Goal: Communication & Community: Answer question/provide support

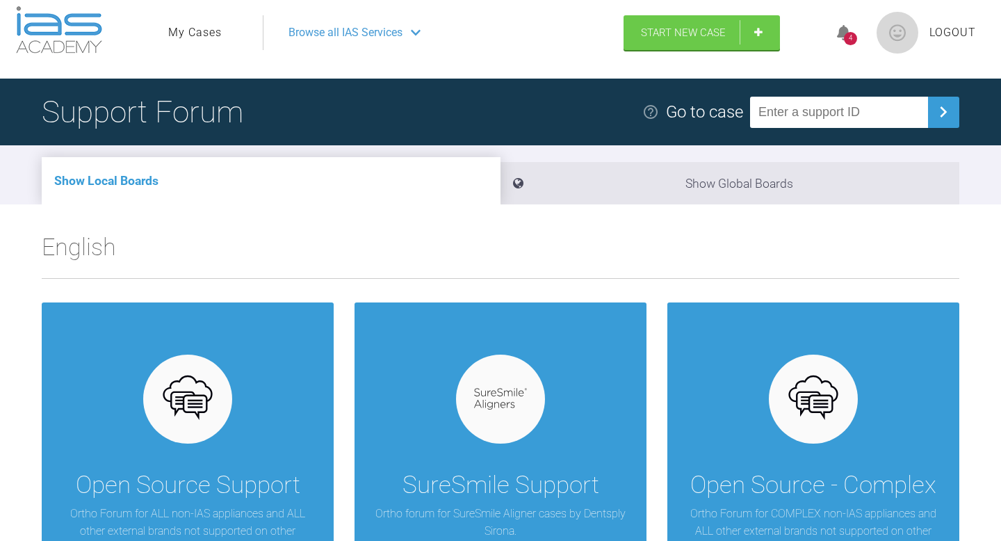
scroll to position [15, 0]
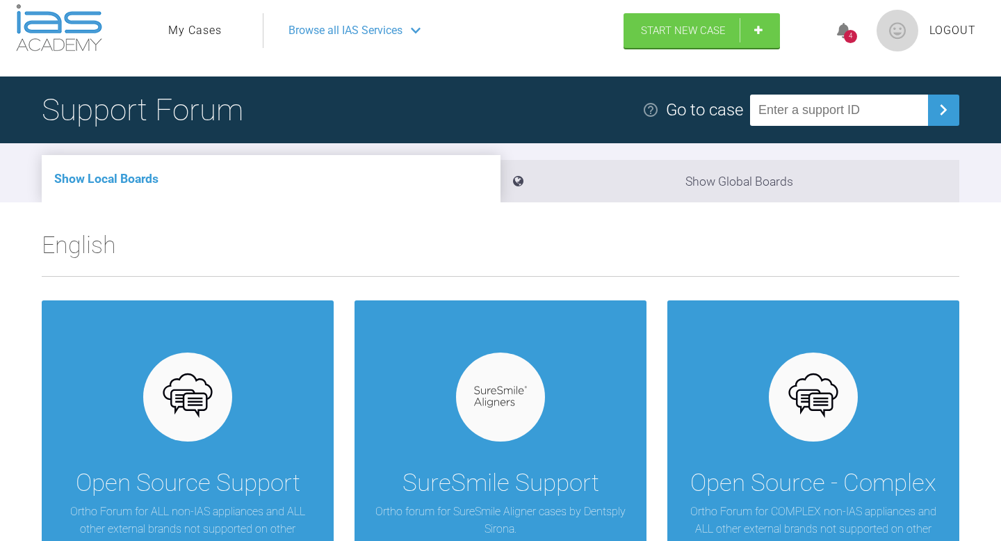
click at [188, 35] on link "My Cases" at bounding box center [195, 31] width 54 height 18
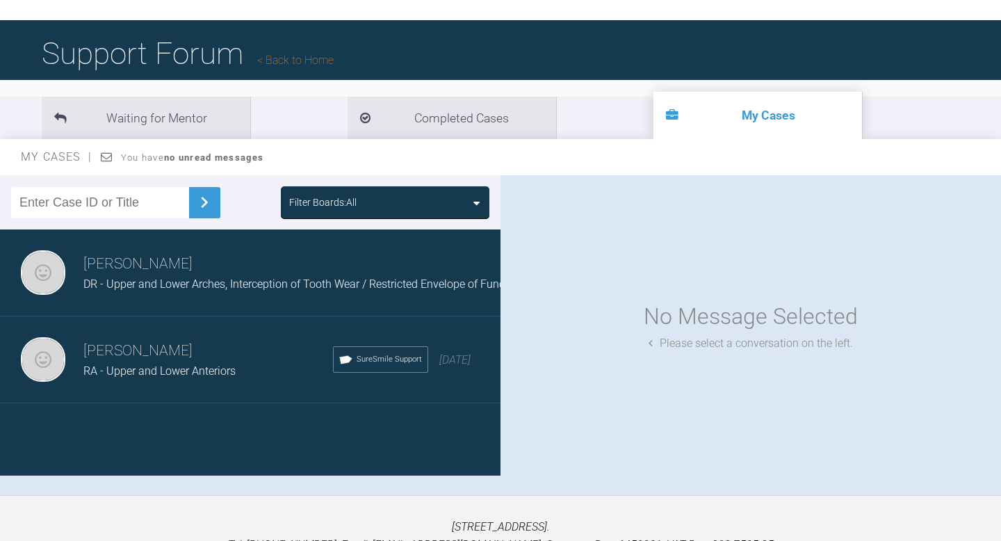
scroll to position [73, 0]
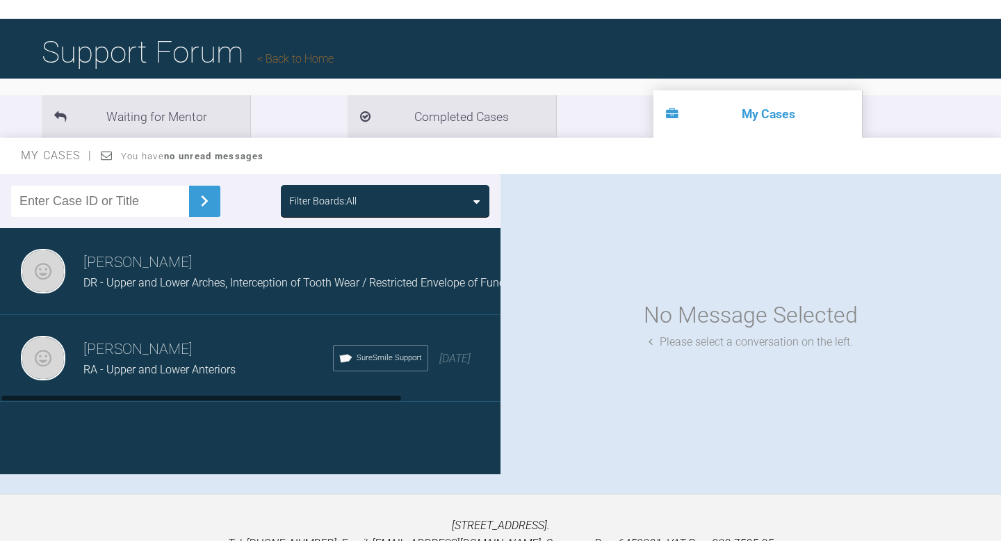
click at [252, 371] on div "RA - Upper and Lower Anteriors" at bounding box center [208, 370] width 250 height 18
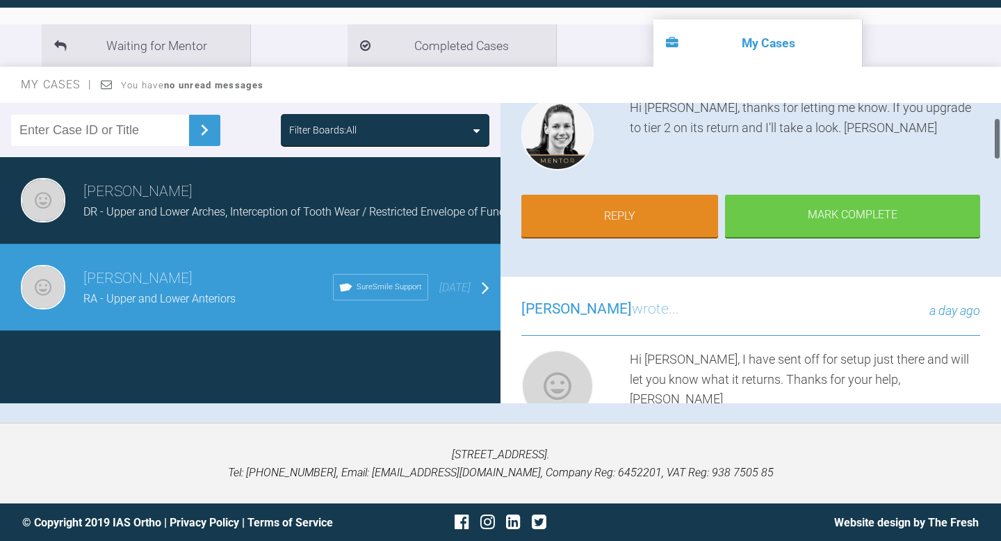
scroll to position [72, 0]
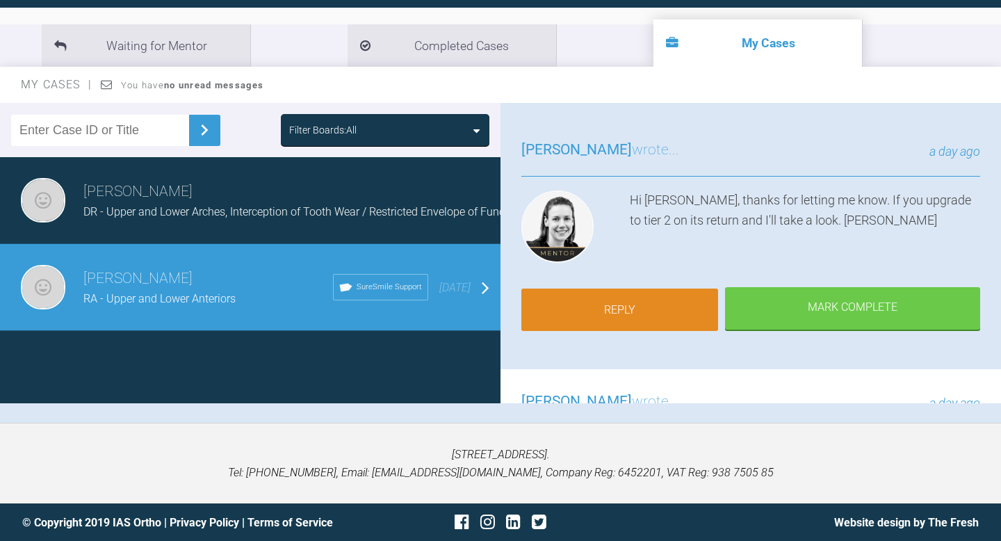
click at [676, 311] on link "Reply" at bounding box center [619, 309] width 197 height 43
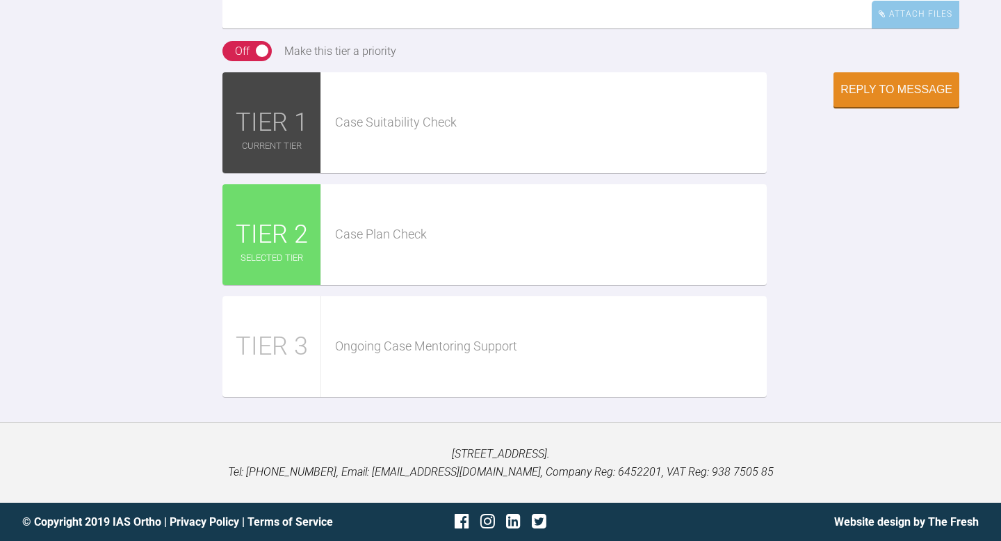
scroll to position [2636, 0]
click at [313, 285] on div "TIER 2" at bounding box center [271, 234] width 99 height 101
click at [294, 255] on span "TIER 2" at bounding box center [272, 235] width 72 height 40
click at [373, 245] on div "Case Plan Check" at bounding box center [551, 235] width 432 height 20
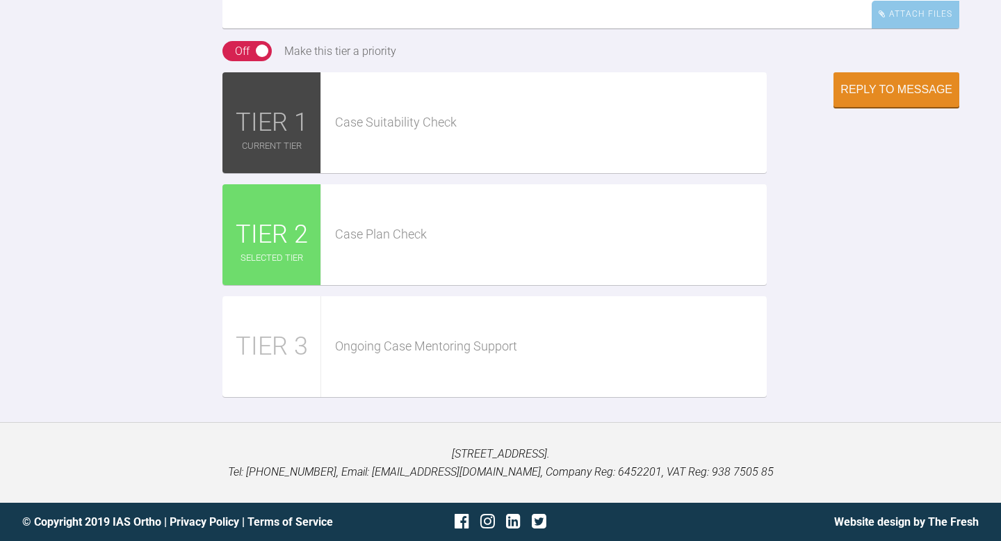
click at [414, 173] on div "Case Suitability Check" at bounding box center [544, 122] width 446 height 101
click at [391, 285] on div "Case Plan Check" at bounding box center [544, 234] width 446 height 101
click at [365, 225] on div "Case Plan Check" at bounding box center [544, 234] width 446 height 101
click at [313, 234] on div "TIER 2" at bounding box center [271, 234] width 99 height 101
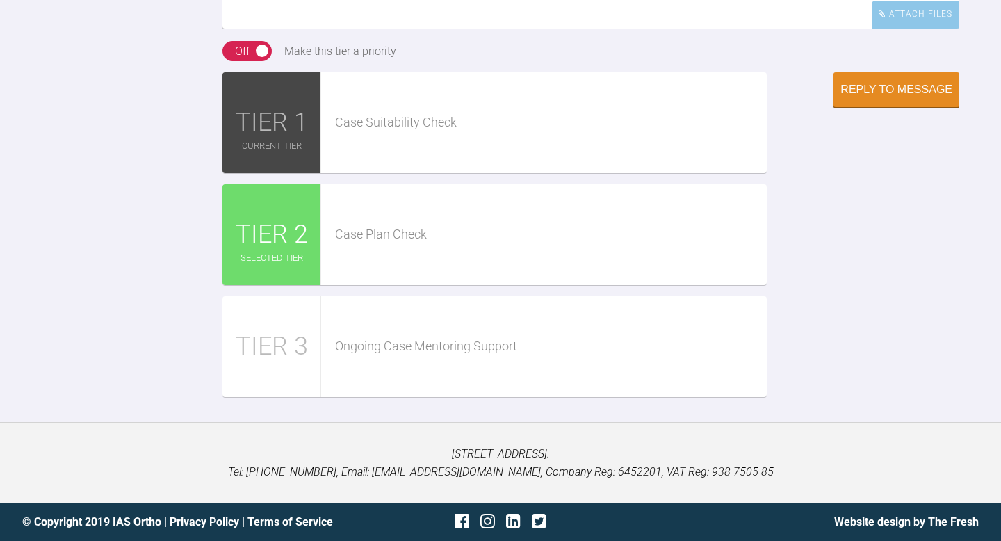
scroll to position [2554, 0]
drag, startPoint x: 264, startPoint y: 329, endPoint x: 227, endPoint y: 334, distance: 37.1
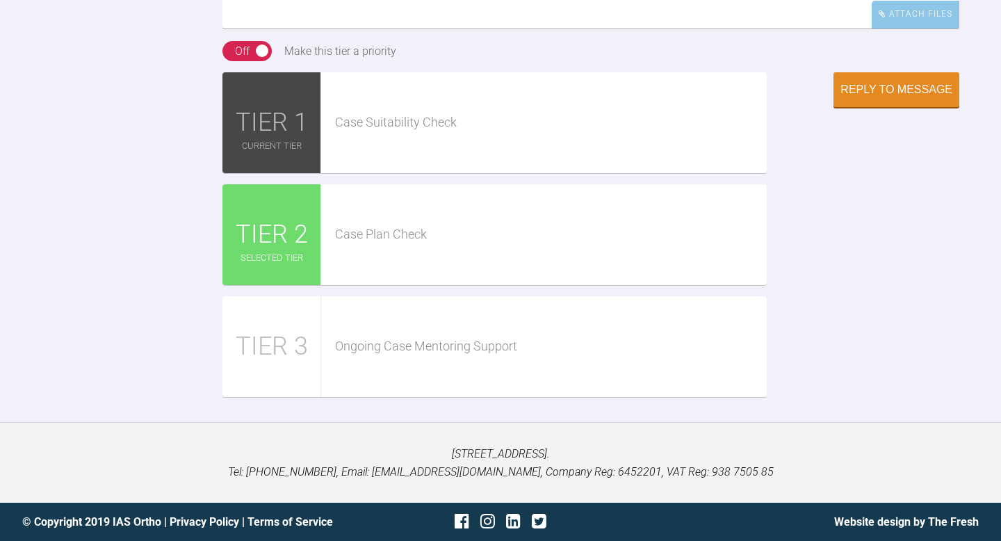
type textarea "Hi Kelly, that's the case now returned on the SureSmile portal and it is lookin…"
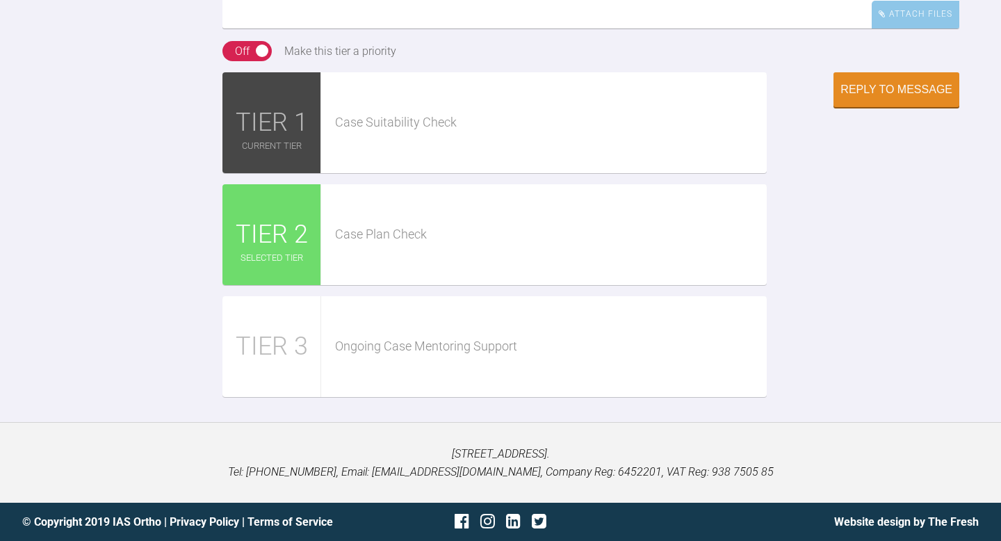
click at [517, 285] on div "Case Plan Check" at bounding box center [544, 234] width 446 height 101
click at [394, 245] on div "Case Plan Check" at bounding box center [551, 235] width 432 height 20
click at [859, 97] on div "Reply to Message" at bounding box center [896, 91] width 112 height 13
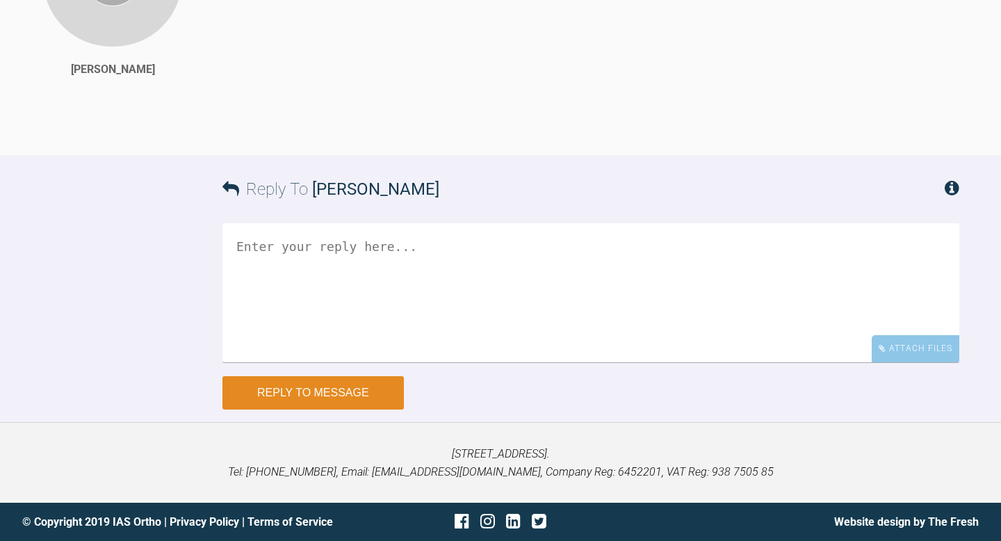
scroll to position [2861, 0]
click at [372, 376] on button "Reply to Message" at bounding box center [312, 392] width 181 height 33
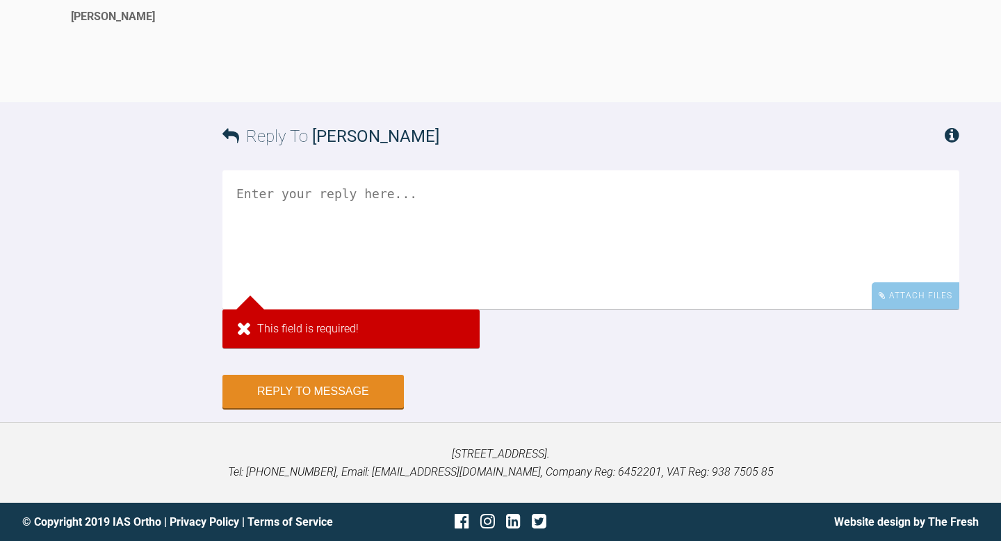
click at [418, 304] on textarea at bounding box center [590, 239] width 737 height 139
click at [278, 170] on div "Reply To Andrew El-Miligy" at bounding box center [590, 136] width 737 height 68
click at [278, 289] on textarea at bounding box center [590, 239] width 737 height 139
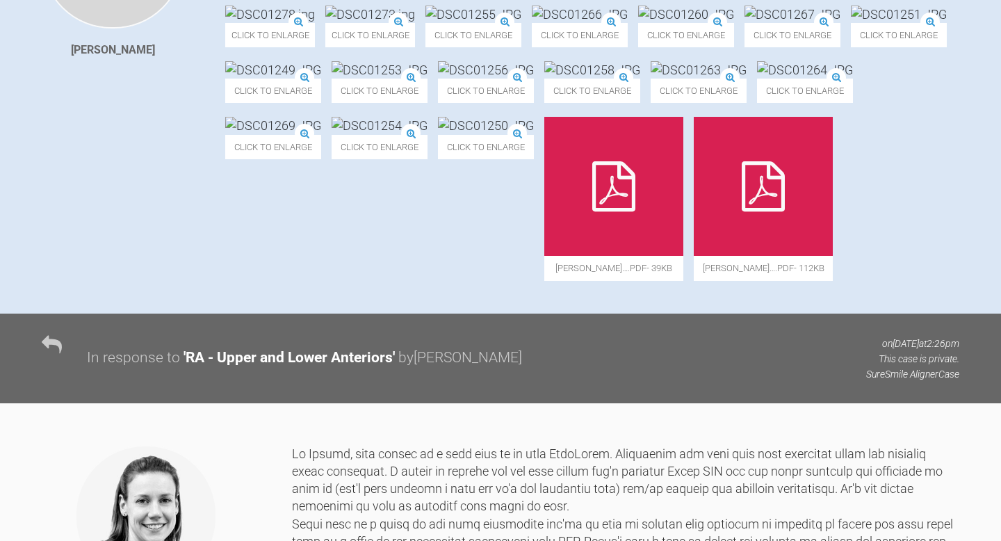
scroll to position [0, 0]
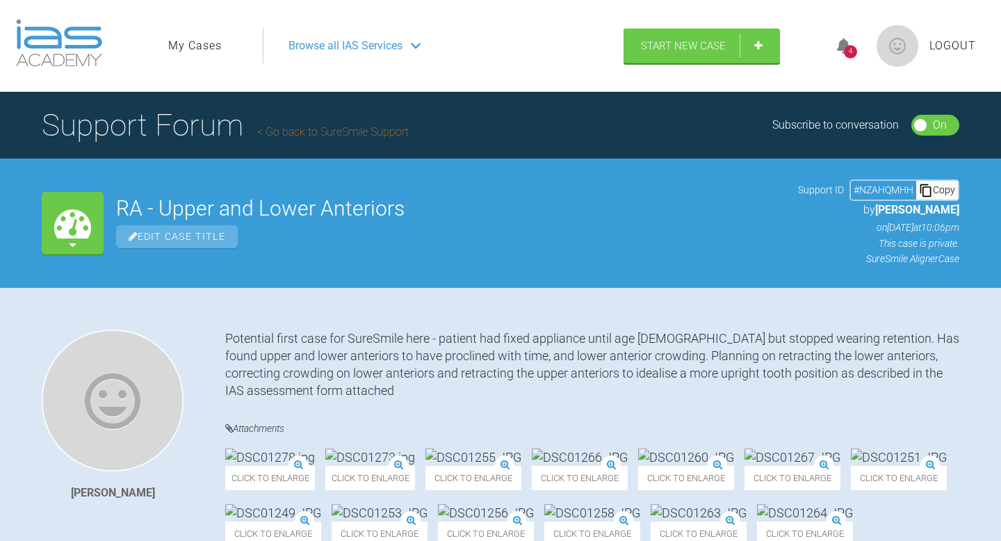
click at [181, 47] on link "My Cases" at bounding box center [195, 46] width 54 height 18
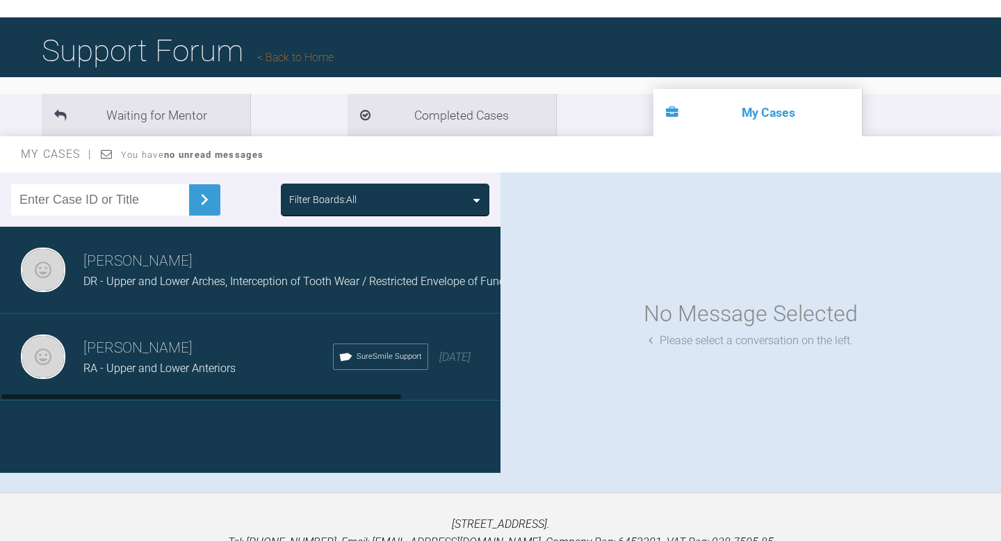
scroll to position [76, 0]
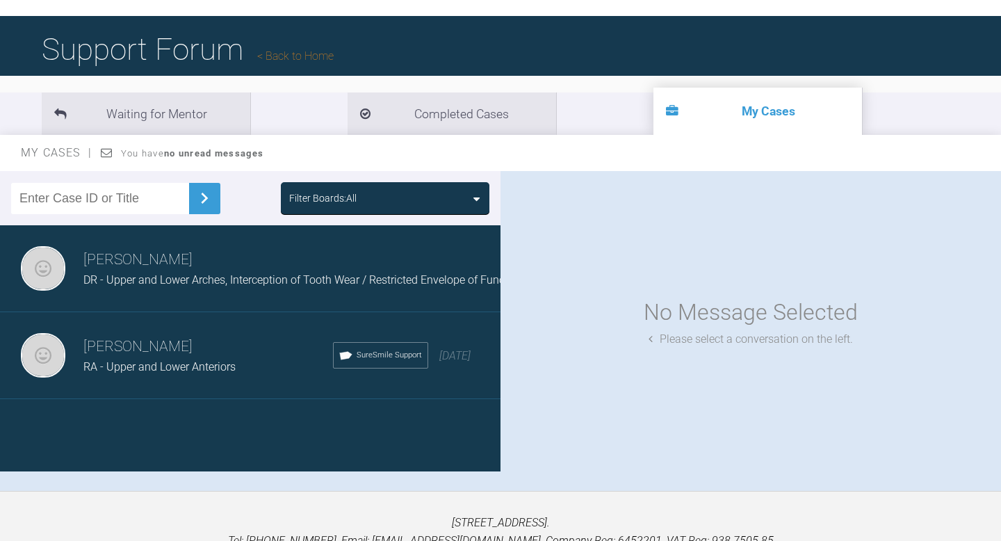
click at [227, 367] on div "RA - Upper and Lower Anteriors" at bounding box center [208, 367] width 250 height 18
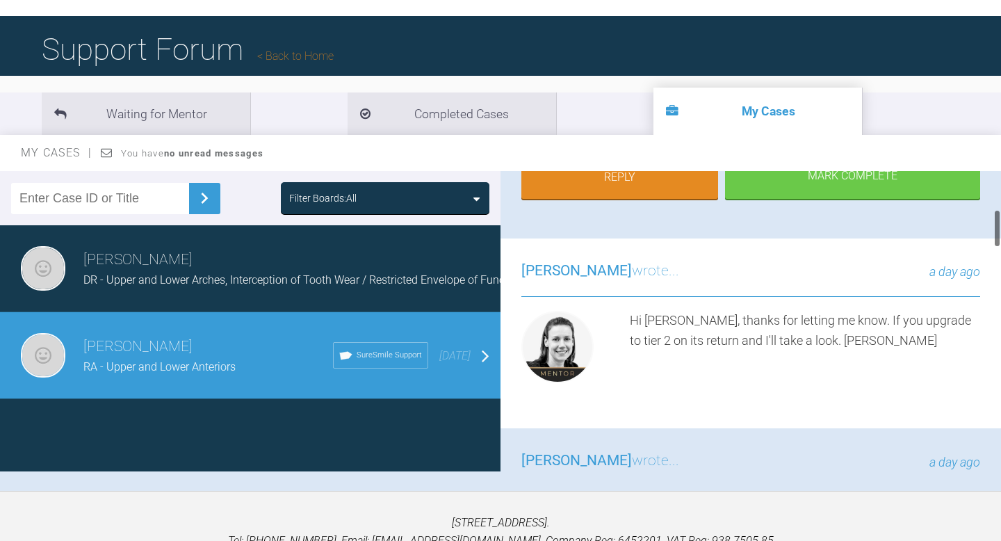
scroll to position [278, 0]
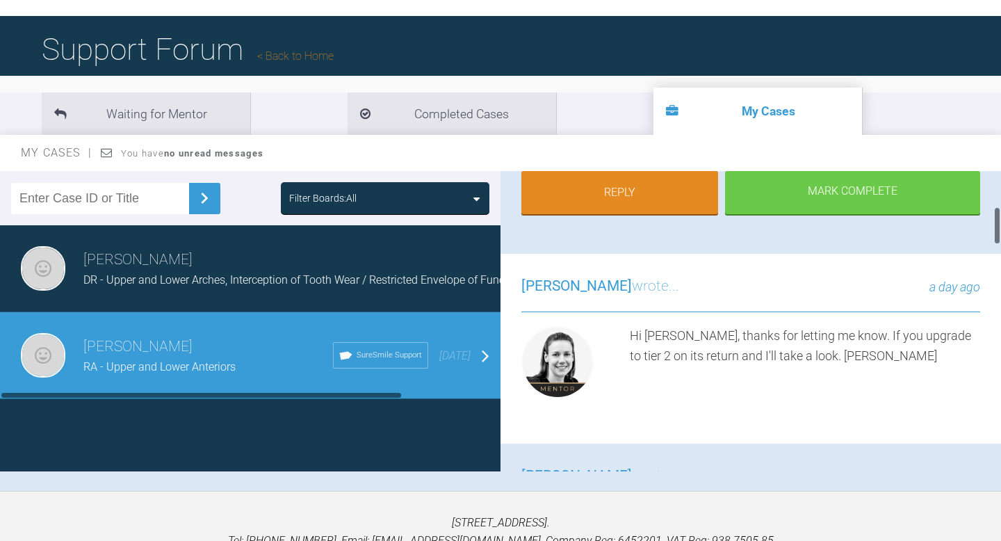
click at [387, 300] on div "Andrew El-Miligy DR - Upper and Lower Arches, Interception of Tooth Wear / Rest…" at bounding box center [250, 268] width 500 height 87
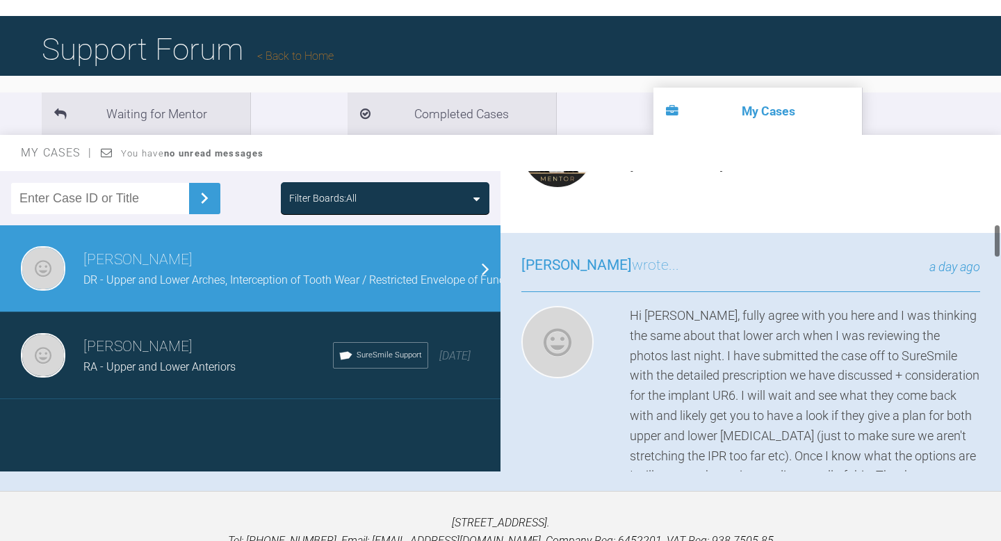
scroll to position [0, 0]
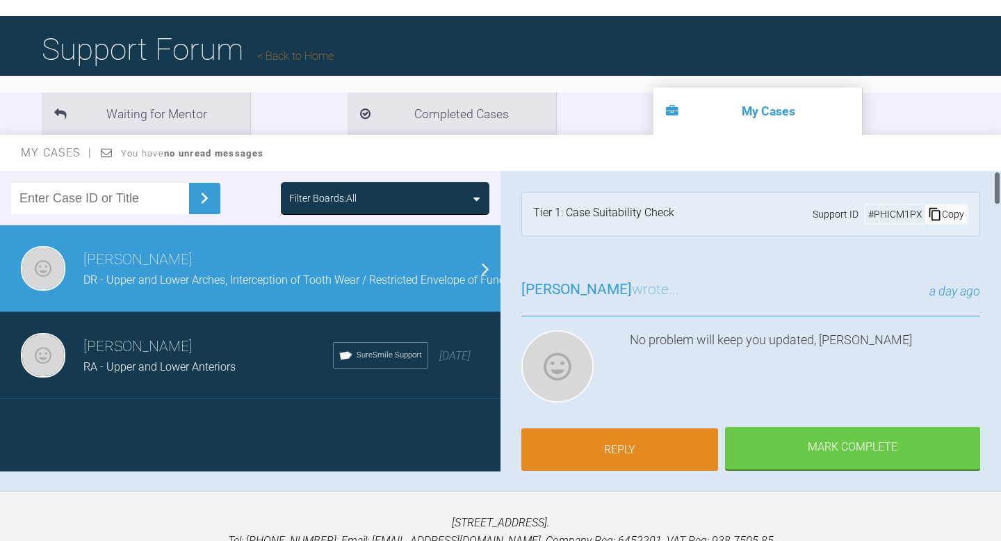
click at [588, 452] on link "Reply" at bounding box center [619, 449] width 197 height 43
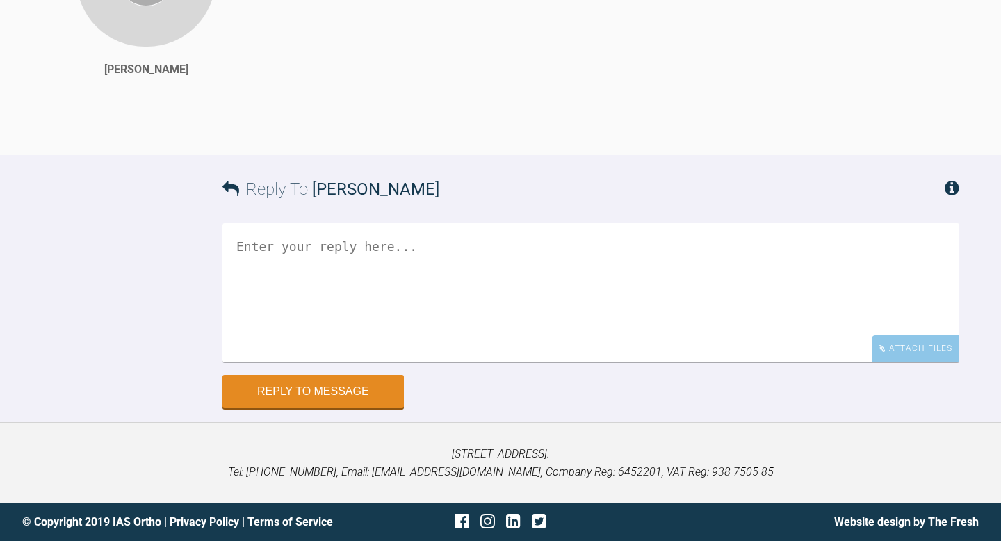
scroll to position [2911, 0]
click at [478, 278] on textarea at bounding box center [590, 292] width 737 height 139
type textarea "h"
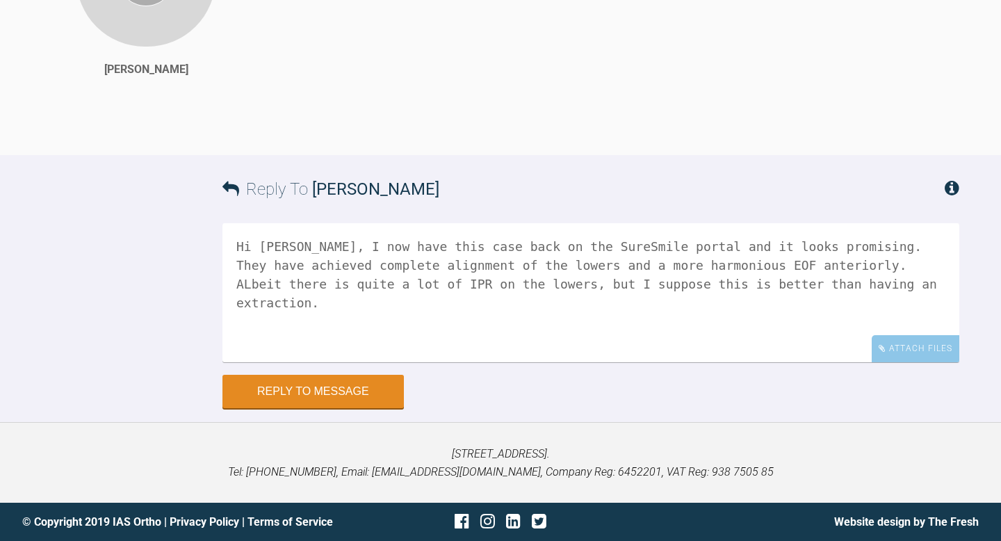
click at [507, 286] on textarea "Hi Kelly, I now have this case back on the SureSmile portal and it looks promis…" at bounding box center [590, 292] width 737 height 139
click at [822, 262] on textarea "Hi Kelly, I now have this case back on the SureSmile portal and it looks promis…" at bounding box center [590, 292] width 737 height 139
click at [851, 263] on textarea "Hi Kelly, I now have this case back on the SureSmile portal and it looks promis…" at bounding box center [590, 292] width 737 height 139
click at [514, 279] on textarea "Hi Kelly, I now have this case back on the SureSmile portal and it looks promis…" at bounding box center [590, 292] width 737 height 139
click at [399, 298] on textarea "Hi Kelly, I now have this case back on the SureSmile portal and it looks promis…" at bounding box center [590, 292] width 737 height 139
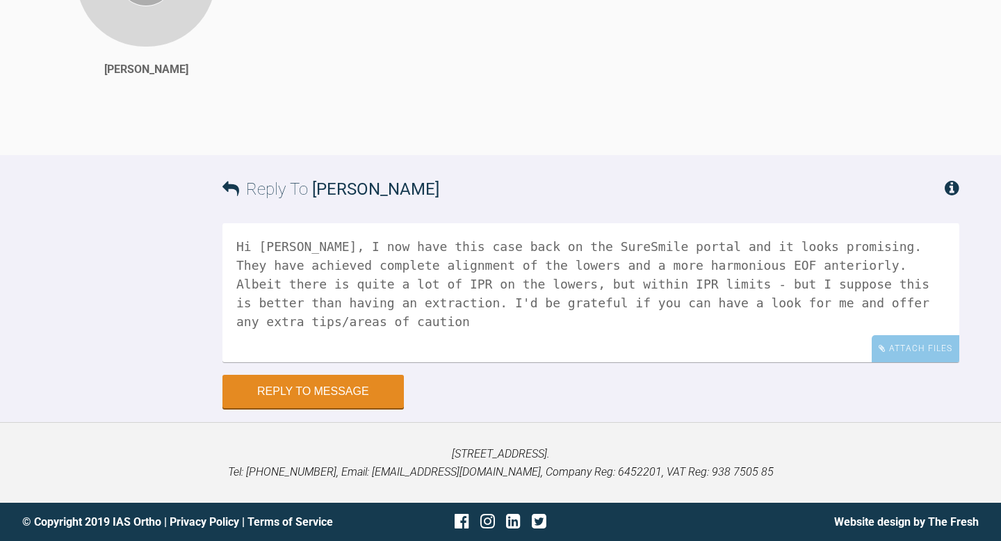
click at [732, 262] on textarea "Hi Kelly, I now have this case back on the SureSmile portal and it looks promis…" at bounding box center [590, 292] width 737 height 139
click at [740, 283] on textarea "Hi Kelly, I now have this case back on the SureSmile portal and it looks promis…" at bounding box center [590, 292] width 737 height 139
click at [399, 318] on textarea "Hi Kelly, I now have this case back on the SureSmile portal and it looks promis…" at bounding box center [590, 292] width 737 height 139
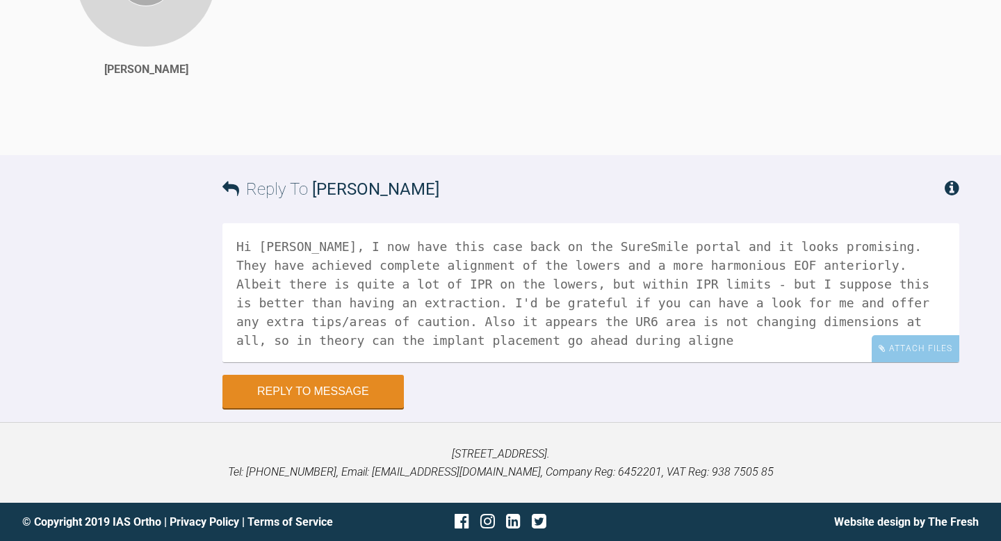
drag, startPoint x: 662, startPoint y: 343, endPoint x: 648, endPoint y: 336, distance: 16.2
click at [648, 336] on textarea "Hi Kelly, I now have this case back on the SureSmile portal and it looks promis…" at bounding box center [590, 292] width 737 height 139
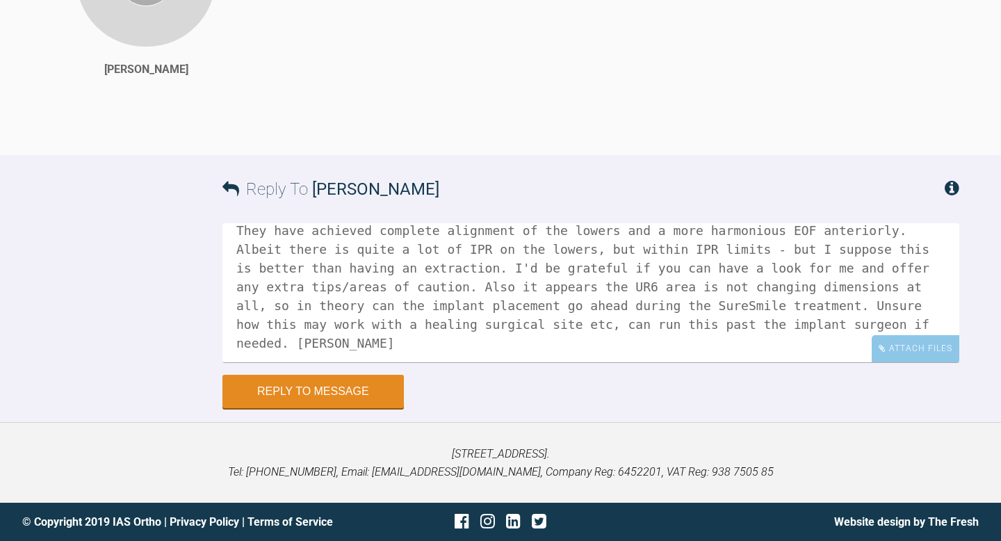
scroll to position [39, 0]
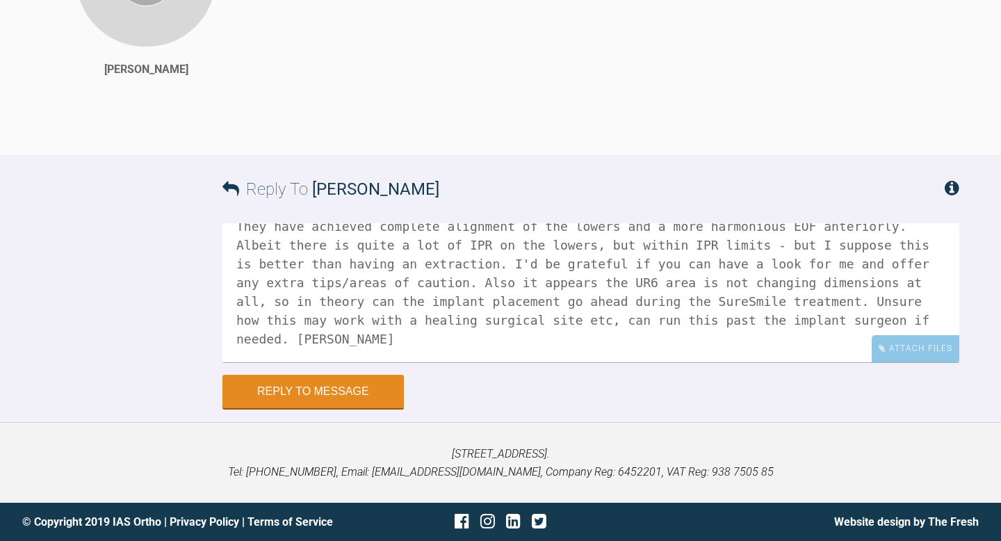
click at [787, 307] on textarea "Hi Kelly, I now have this case back on the SureSmile portal and it looks promis…" at bounding box center [590, 292] width 737 height 139
click at [423, 304] on textarea "Hi [PERSON_NAME], I now have this case back on the SureSmile portal and it look…" at bounding box center [590, 292] width 737 height 139
type textarea "Hi [PERSON_NAME], I now have this case back on the SureSmile portal and it look…"
click at [380, 395] on button "Reply to Message" at bounding box center [312, 392] width 181 height 33
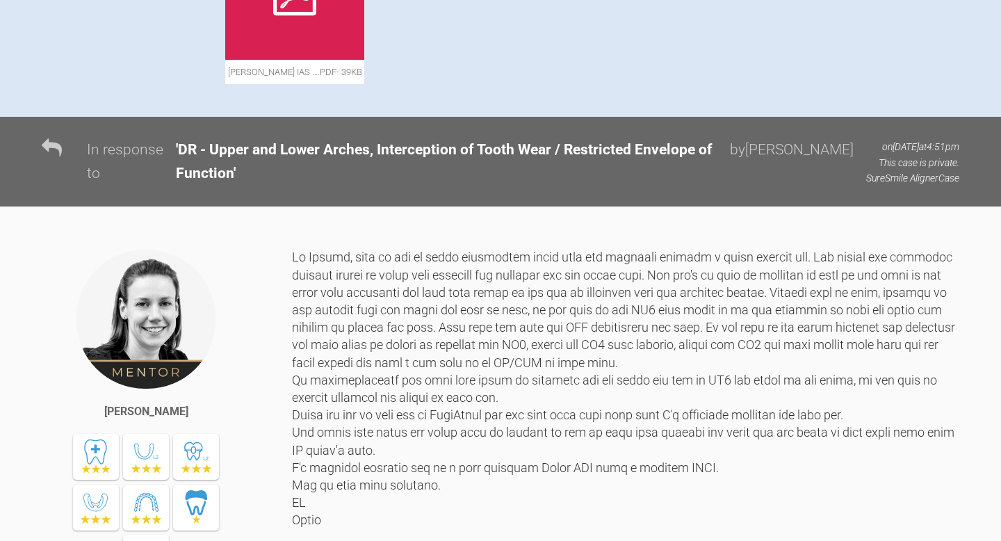
scroll to position [656, 0]
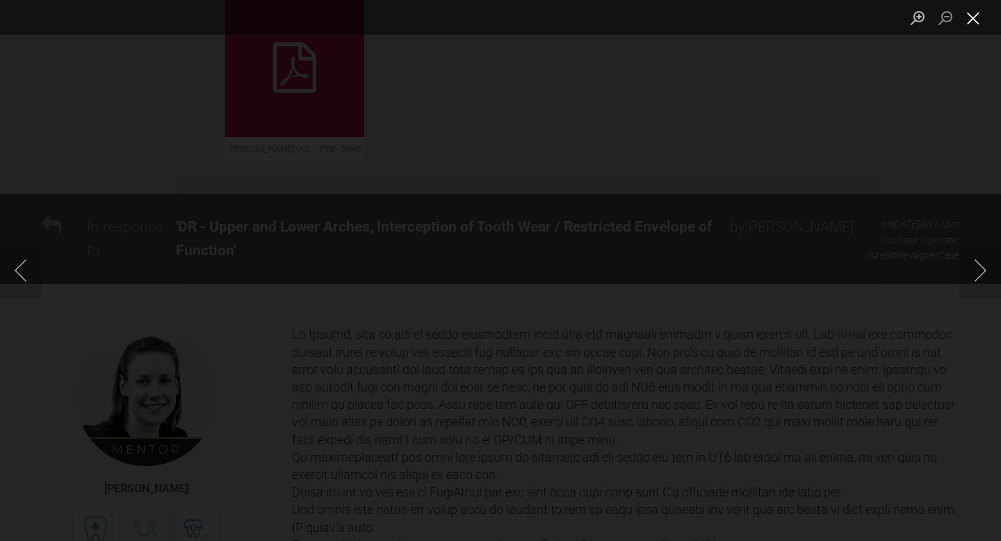
click at [974, 22] on button "Close lightbox" at bounding box center [973, 18] width 28 height 24
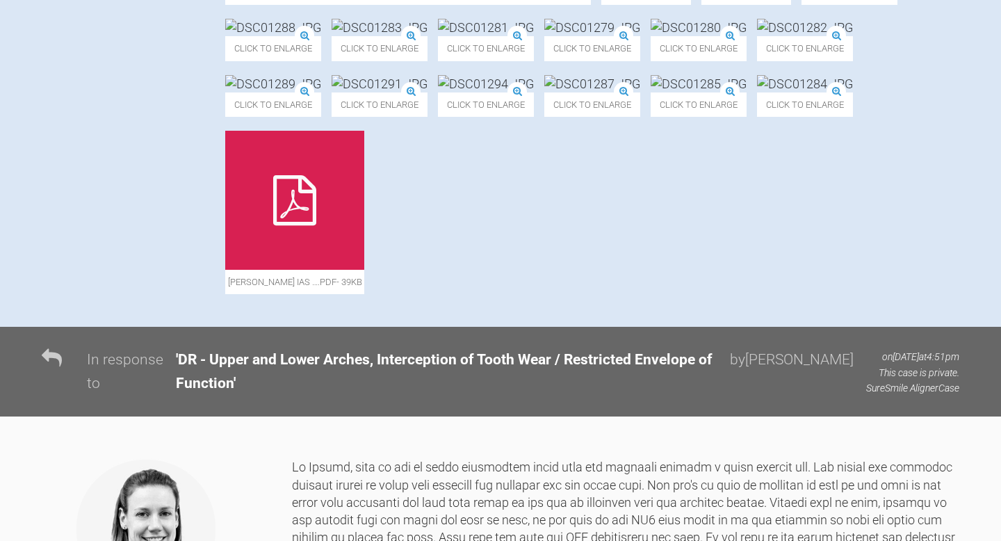
scroll to position [522, 0]
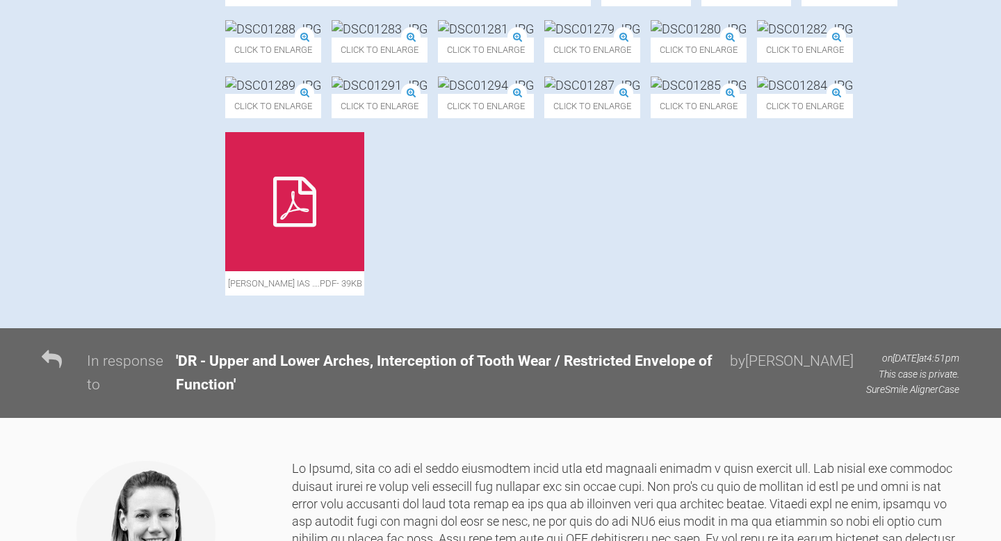
click at [321, 38] on img at bounding box center [273, 28] width 96 height 17
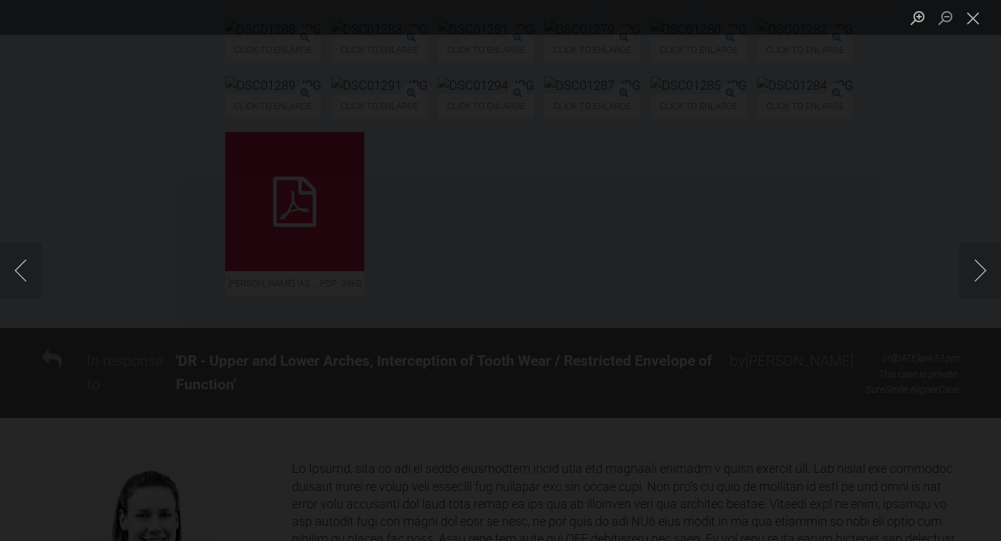
drag, startPoint x: 446, startPoint y: 270, endPoint x: 439, endPoint y: 307, distance: 37.4
click at [439, 307] on div "Lightbox" at bounding box center [500, 270] width 1001 height 541
click at [976, 15] on button "Close lightbox" at bounding box center [973, 18] width 28 height 24
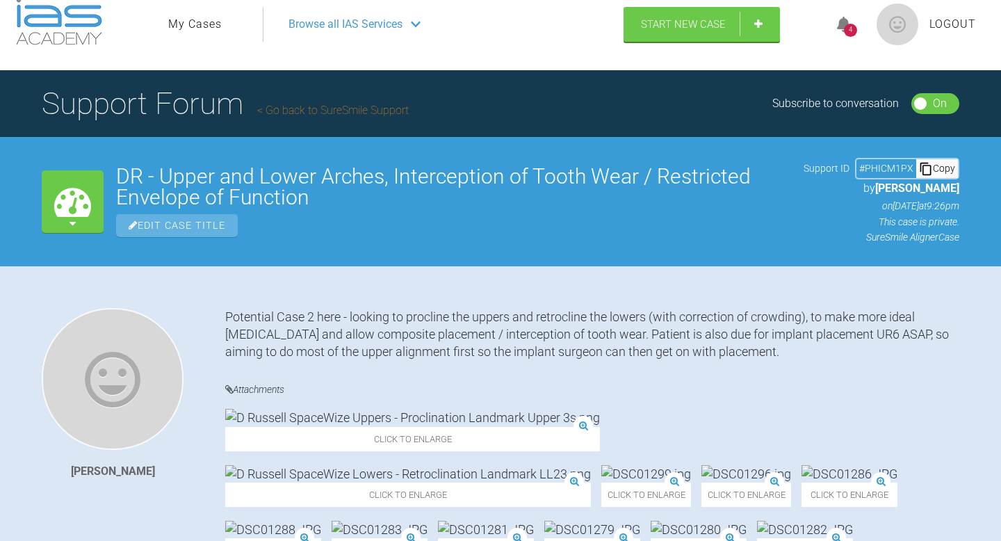
scroll to position [121, 0]
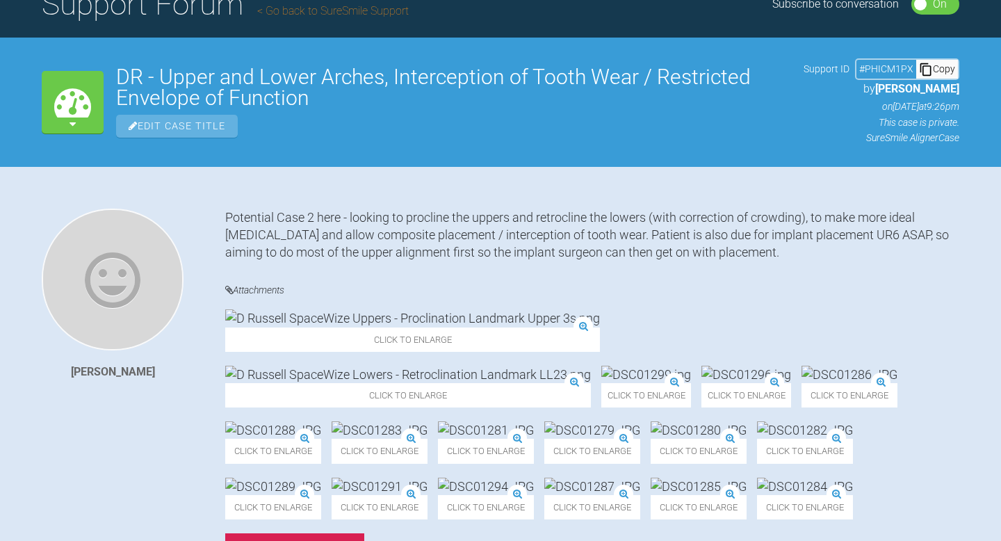
click at [601, 366] on img at bounding box center [646, 374] width 90 height 17
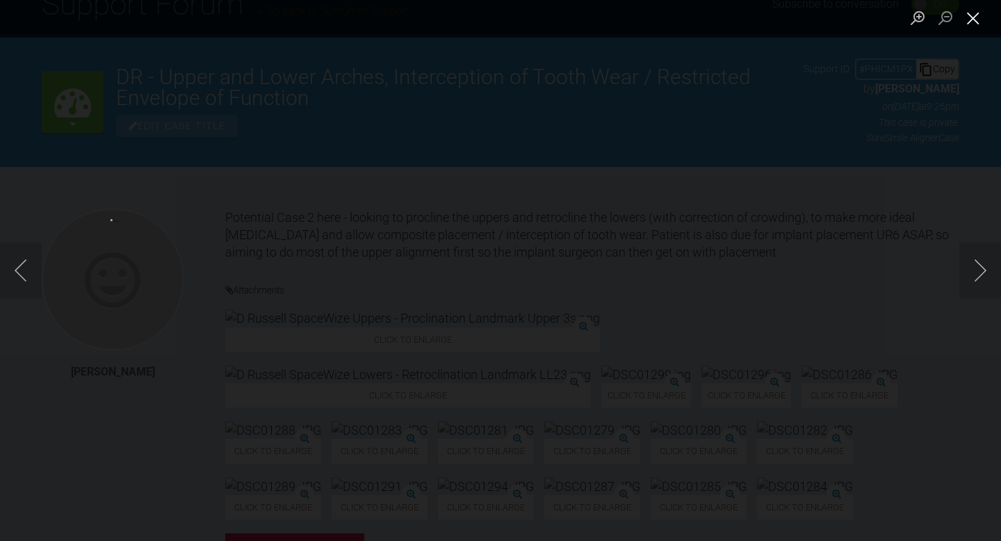
click at [972, 13] on button "Close lightbox" at bounding box center [973, 18] width 28 height 24
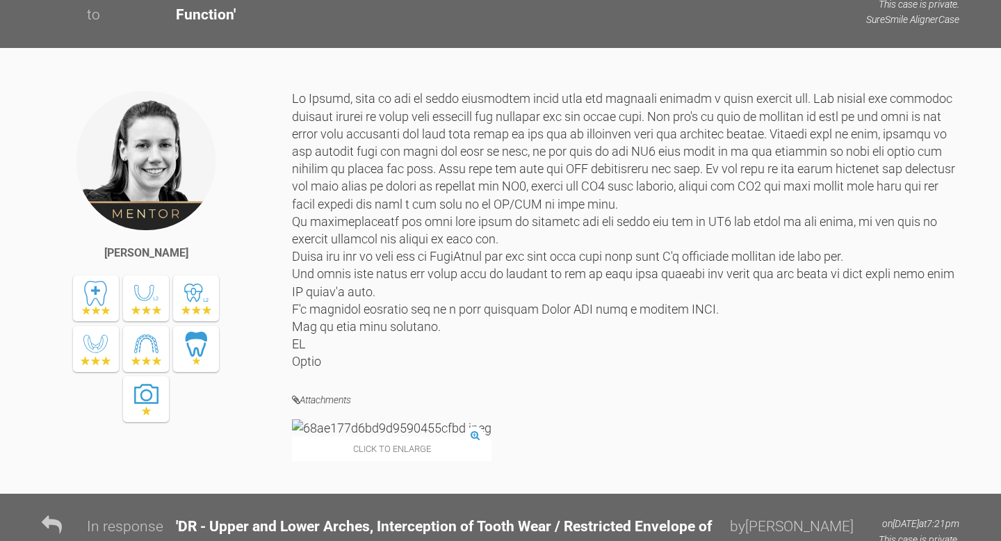
scroll to position [0, 0]
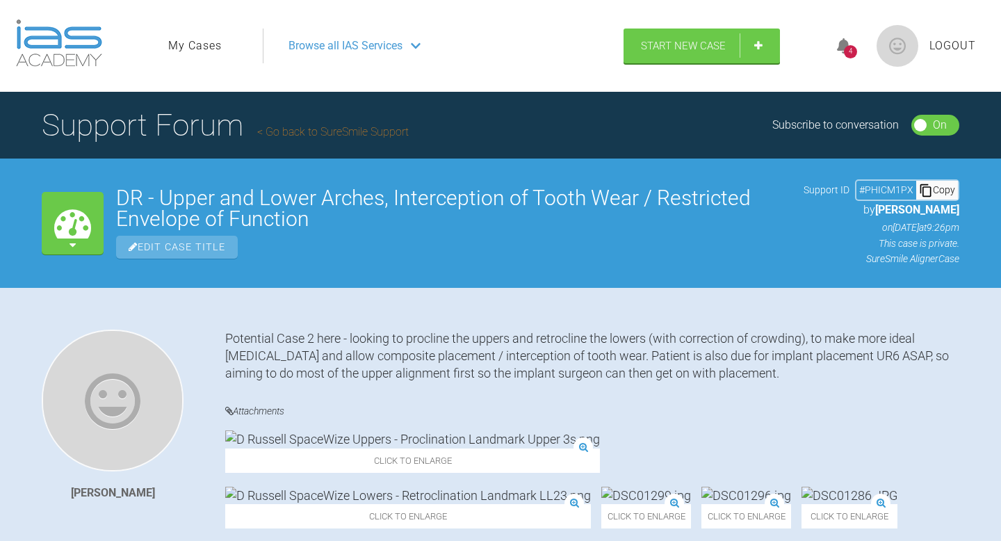
click at [199, 47] on link "My Cases" at bounding box center [195, 46] width 54 height 18
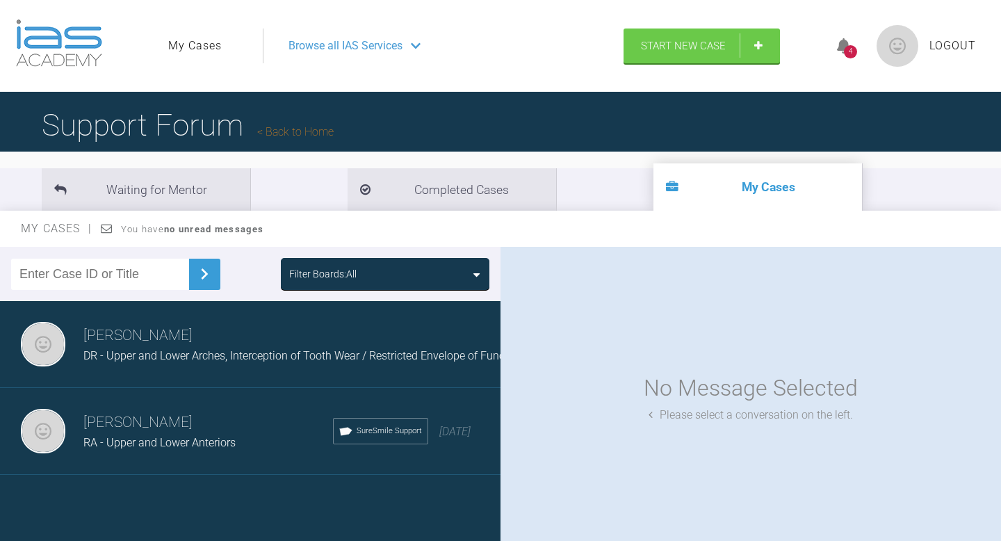
click at [824, 45] on div "4 Logout" at bounding box center [900, 46] width 177 height 67
click at [856, 45] on div "4" at bounding box center [850, 46] width 52 height 33
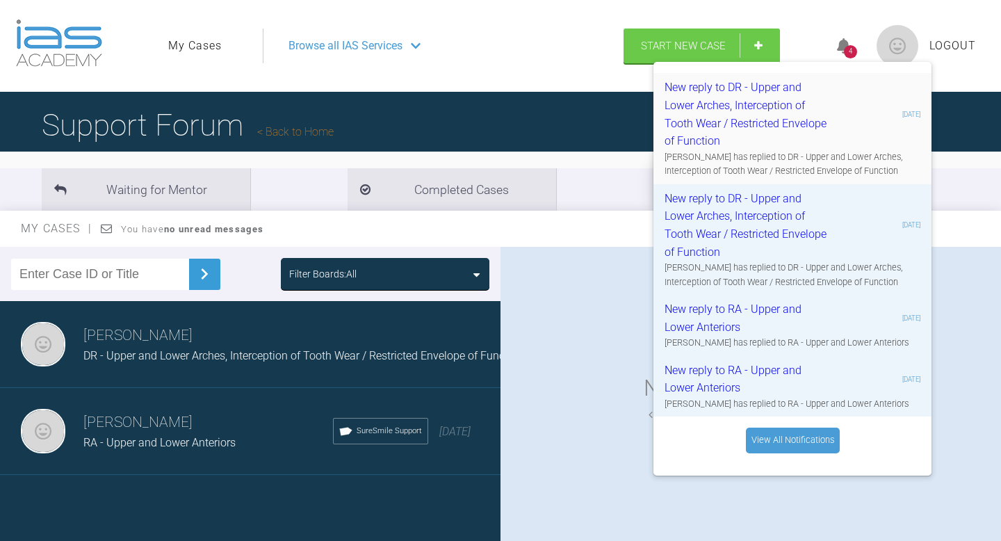
click at [751, 107] on div "New reply to DR - Upper and Lower Arches, Interception of Tooth Wear / Restrict…" at bounding box center [747, 114] width 166 height 71
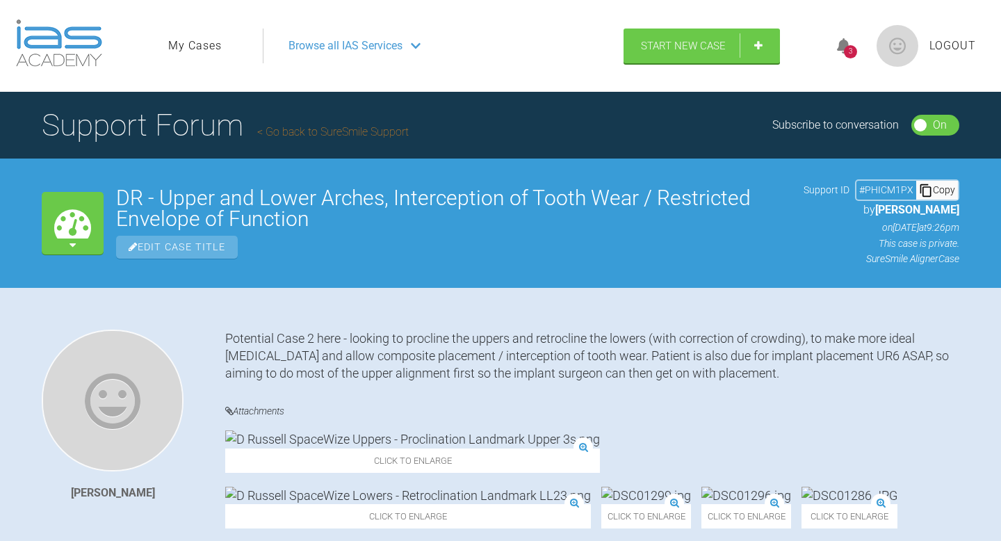
click at [851, 56] on div "3" at bounding box center [850, 51] width 13 height 13
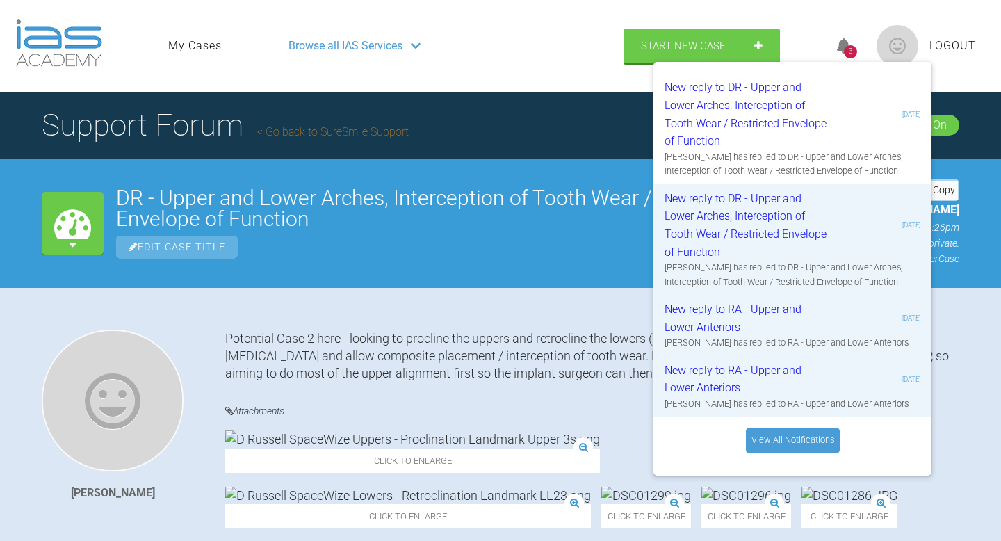
click at [774, 431] on link "View All Notifications" at bounding box center [793, 439] width 94 height 25
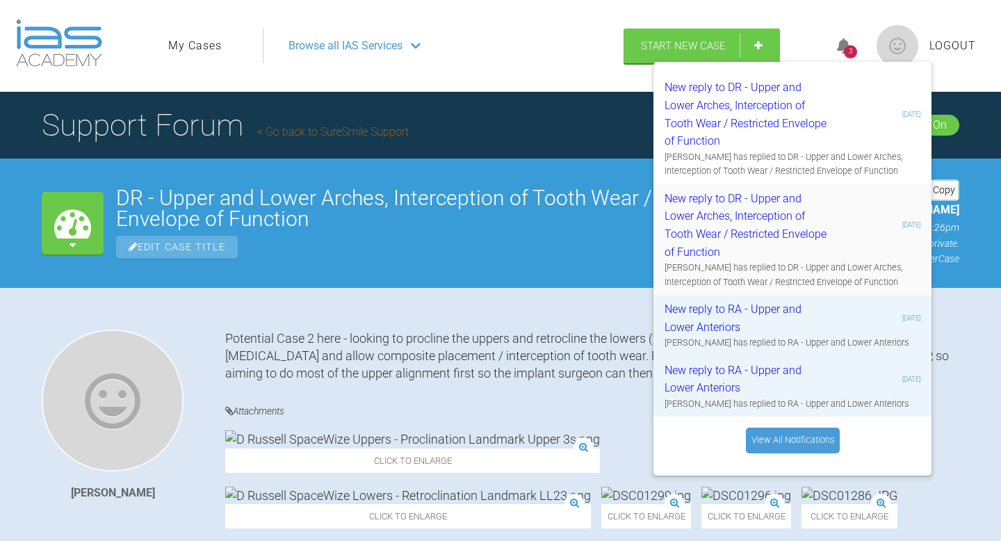
click at [684, 234] on div "New reply to DR - Upper and Lower Arches, Interception of Tooth Wear / Restrict…" at bounding box center [747, 225] width 166 height 71
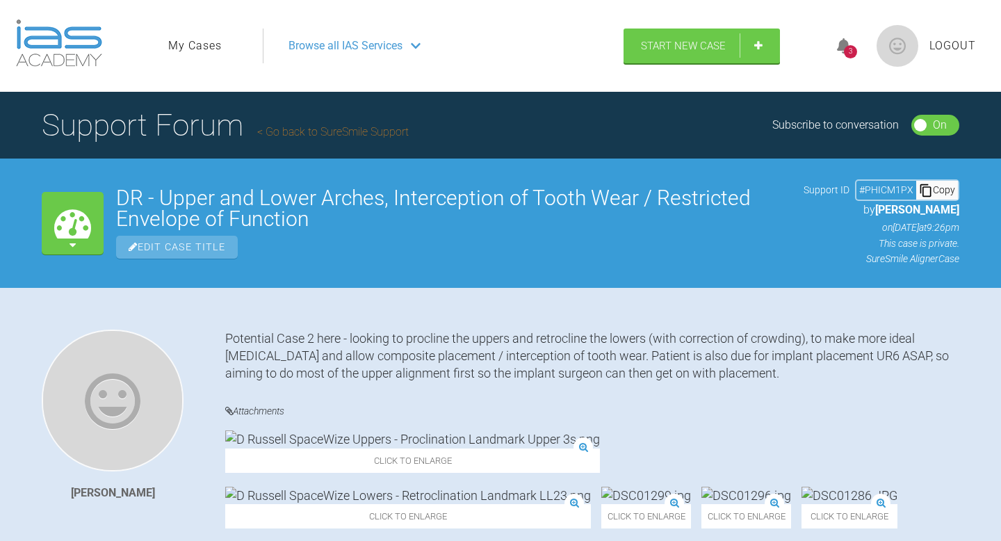
click at [847, 61] on div "3" at bounding box center [850, 46] width 52 height 33
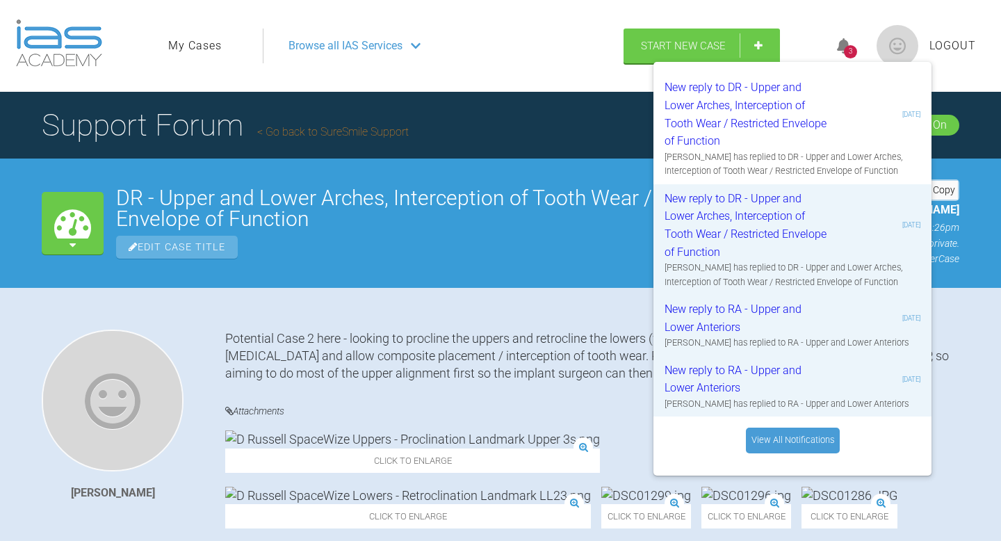
click at [847, 51] on div "3" at bounding box center [850, 51] width 13 height 13
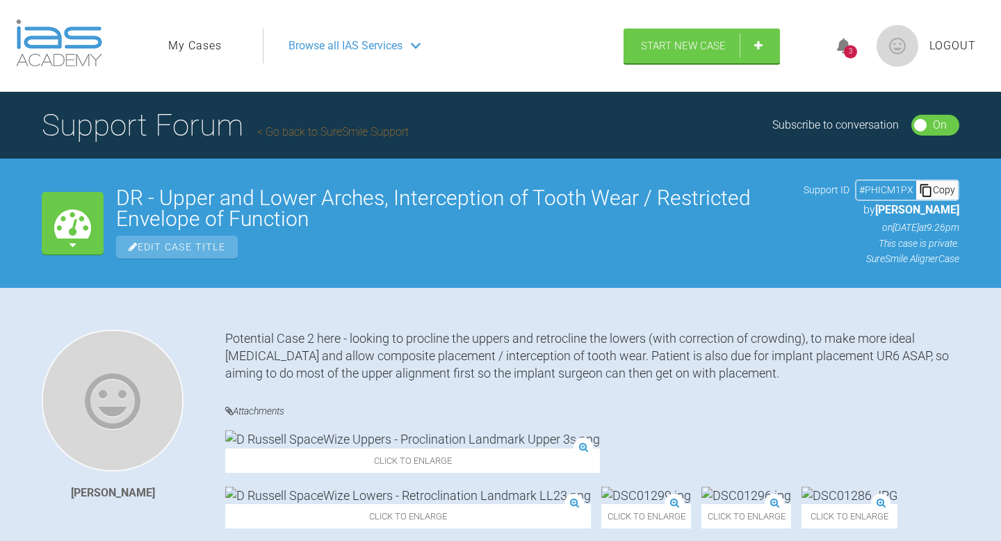
click at [842, 50] on icon at bounding box center [844, 46] width 14 height 16
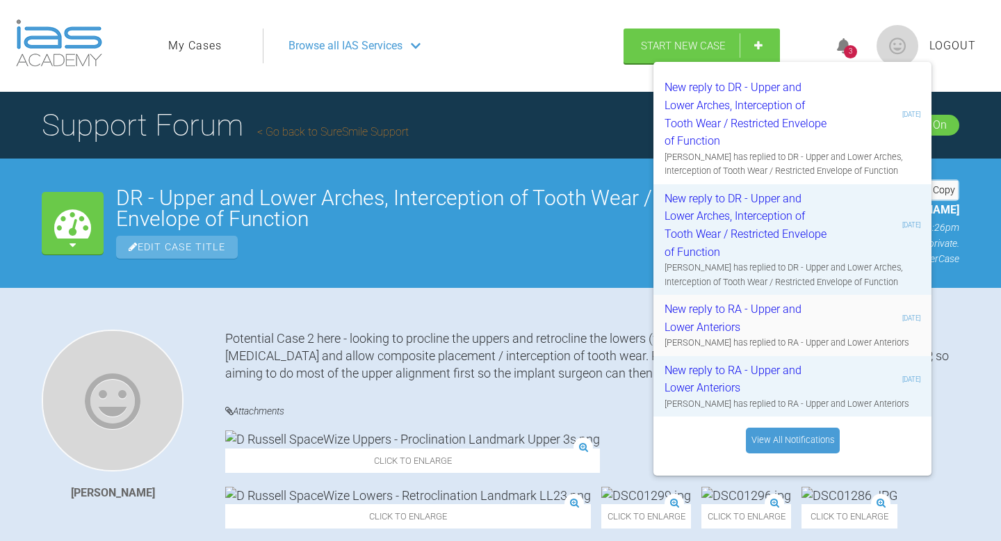
click at [743, 314] on div "New reply to RA - Upper and Lower Anteriors" at bounding box center [747, 317] width 166 height 35
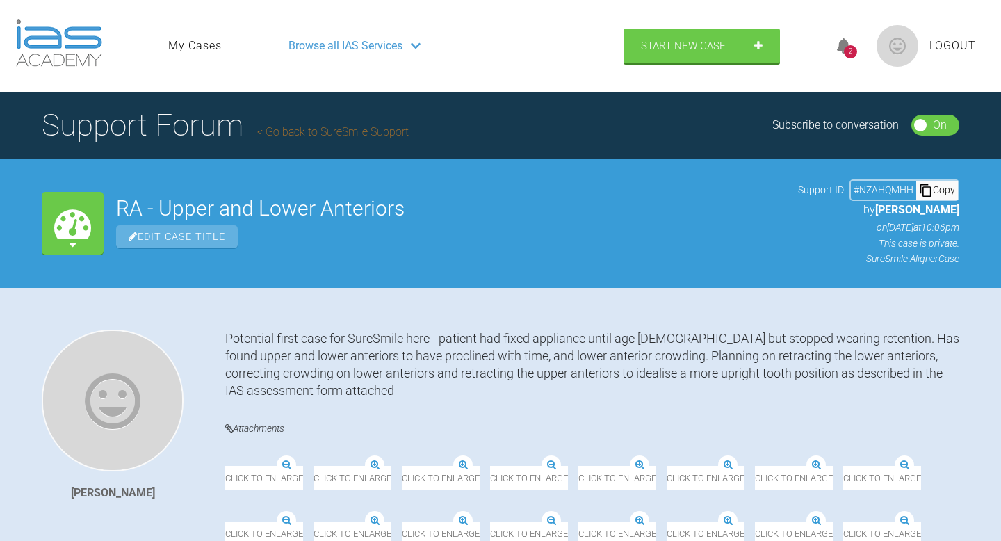
click at [847, 39] on icon at bounding box center [844, 46] width 14 height 16
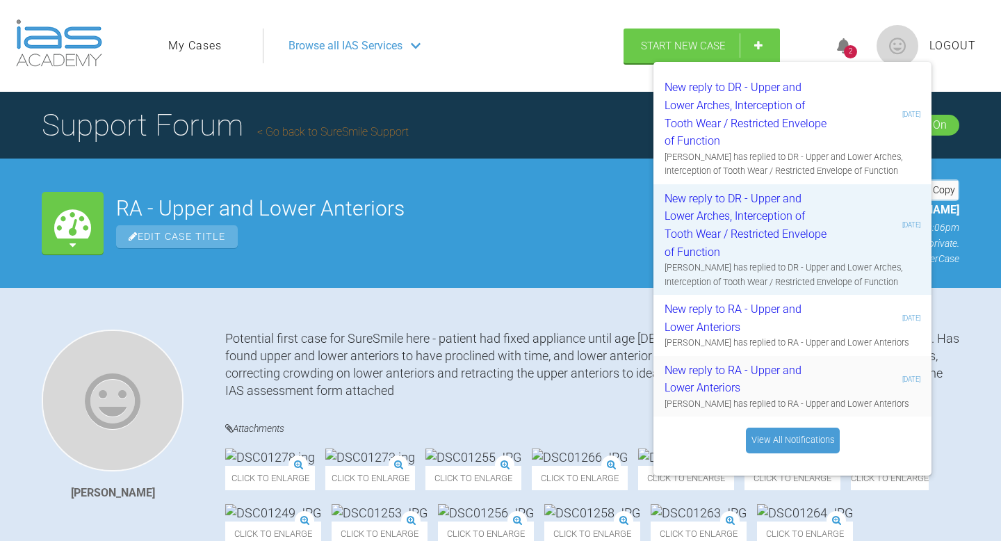
click at [770, 384] on div "New reply to RA - Upper and Lower Anteriors" at bounding box center [747, 378] width 166 height 35
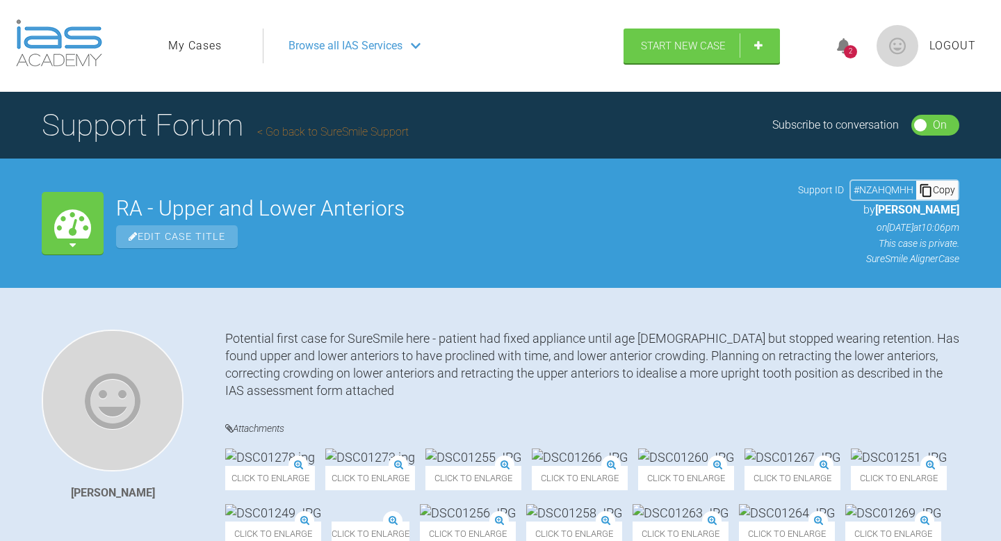
click at [839, 55] on div "2" at bounding box center [850, 46] width 52 height 33
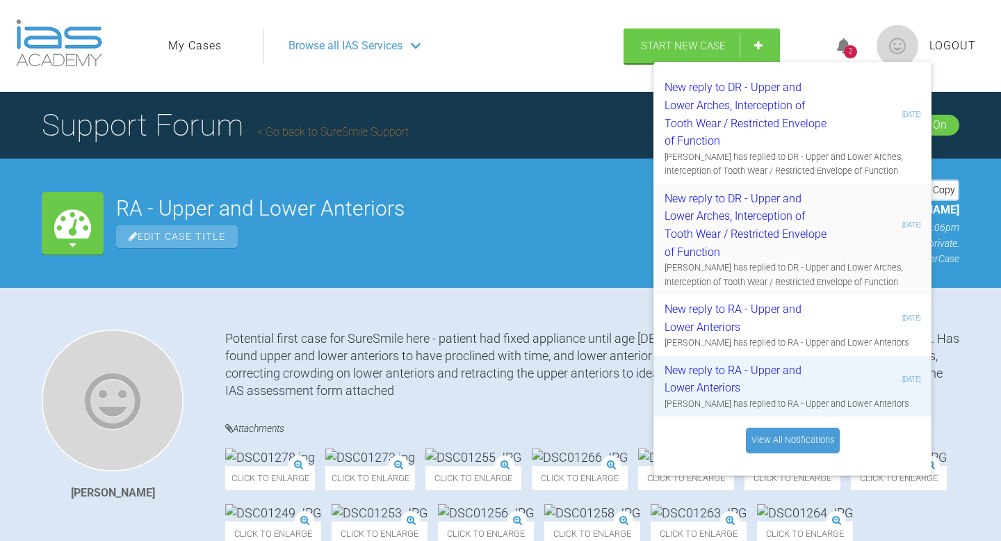
click at [792, 216] on div "New reply to DR - Upper and Lower Arches, Interception of Tooth Wear / Restrict…" at bounding box center [747, 225] width 166 height 71
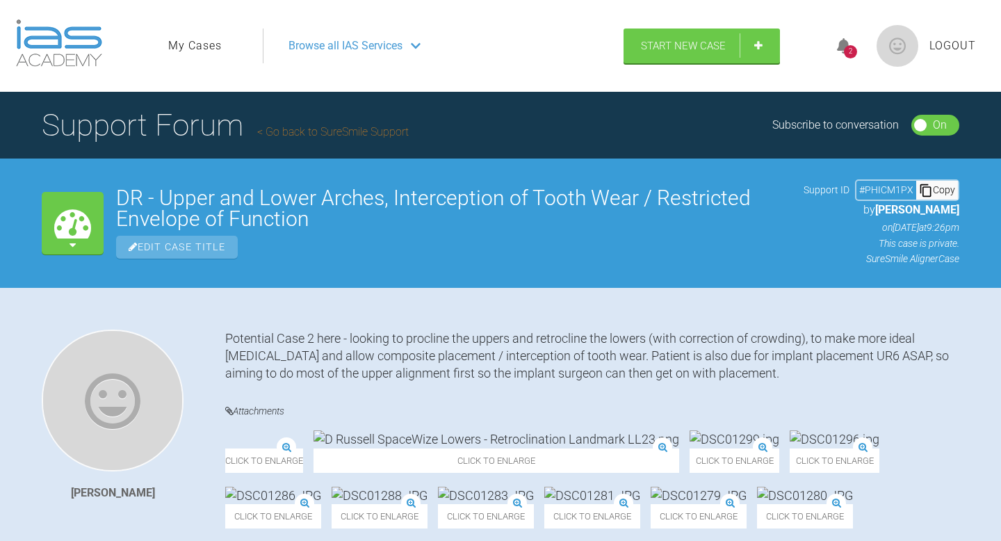
click at [850, 54] on div "2" at bounding box center [850, 51] width 13 height 13
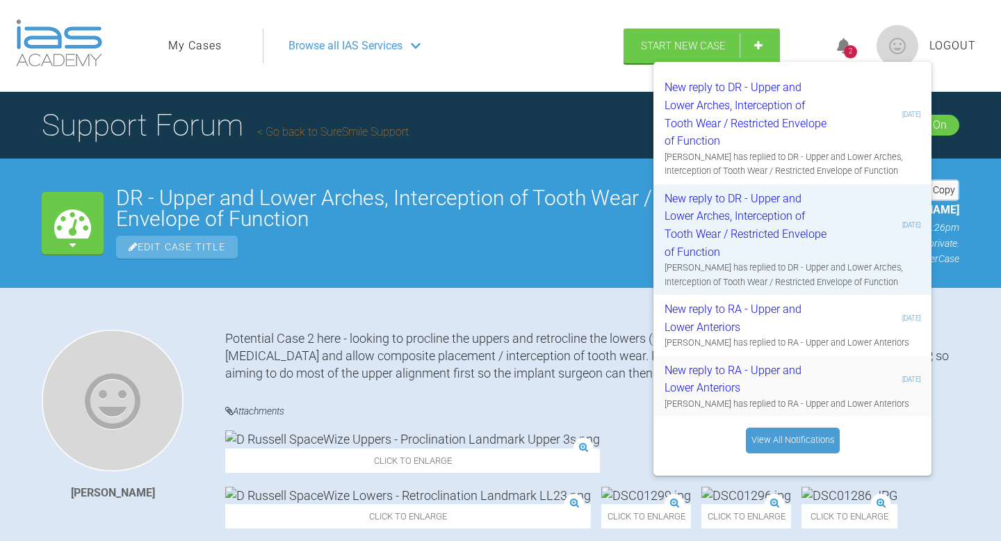
click at [771, 375] on div "New reply to RA - Upper and Lower Anteriors" at bounding box center [747, 378] width 166 height 35
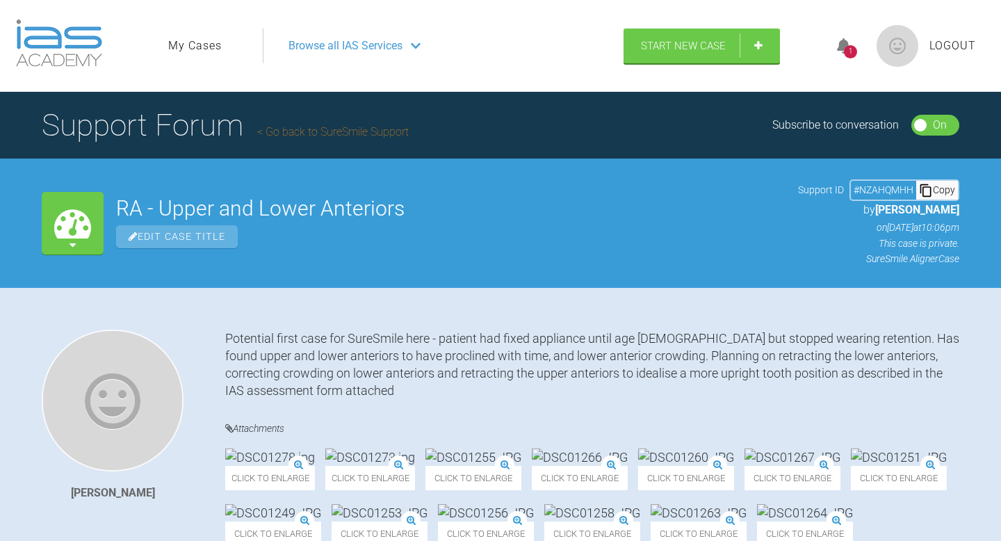
click at [845, 51] on div "1" at bounding box center [850, 51] width 13 height 13
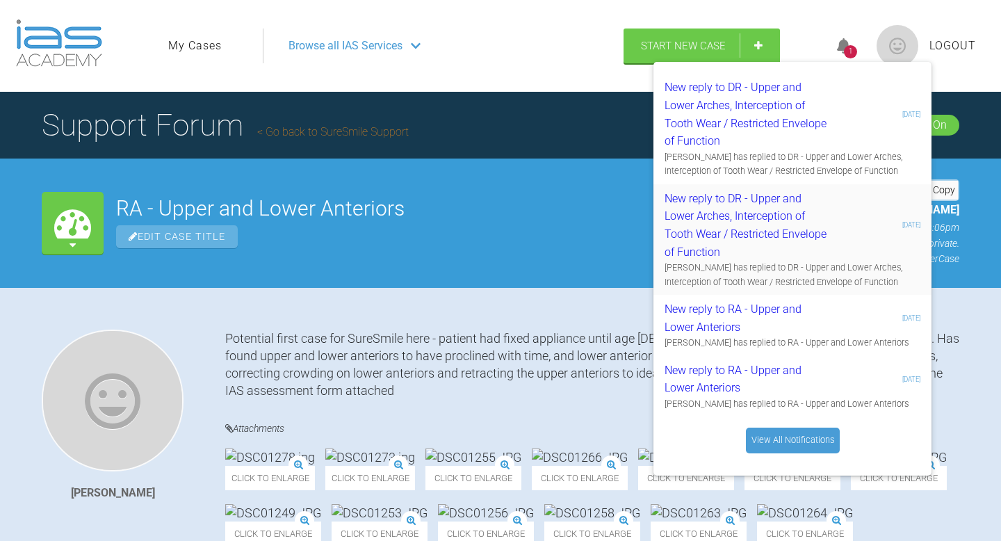
click at [722, 225] on div "New reply to DR - Upper and Lower Arches, Interception of Tooth Wear / Restrict…" at bounding box center [747, 225] width 166 height 71
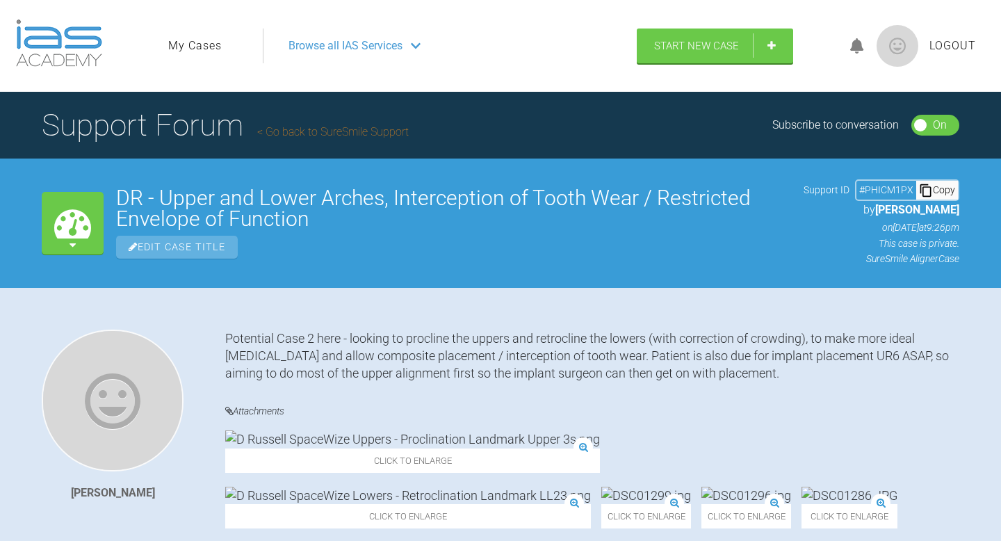
click at [856, 43] on icon at bounding box center [857, 46] width 14 height 16
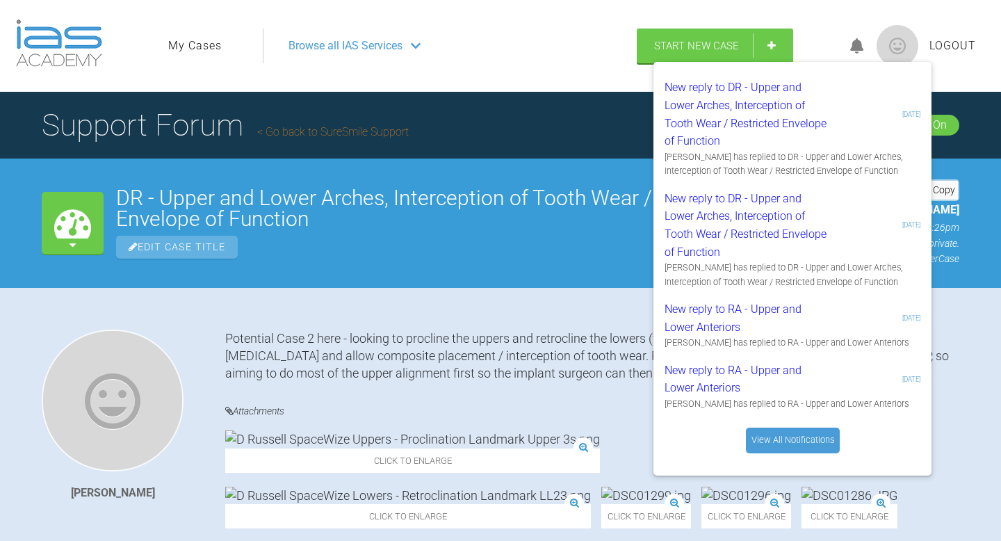
click at [535, 208] on h2 "DR - Upper and Lower Arches, Interception of Tooth Wear / Restricted Envelope o…" at bounding box center [453, 209] width 675 height 42
